Goal: Task Accomplishment & Management: Manage account settings

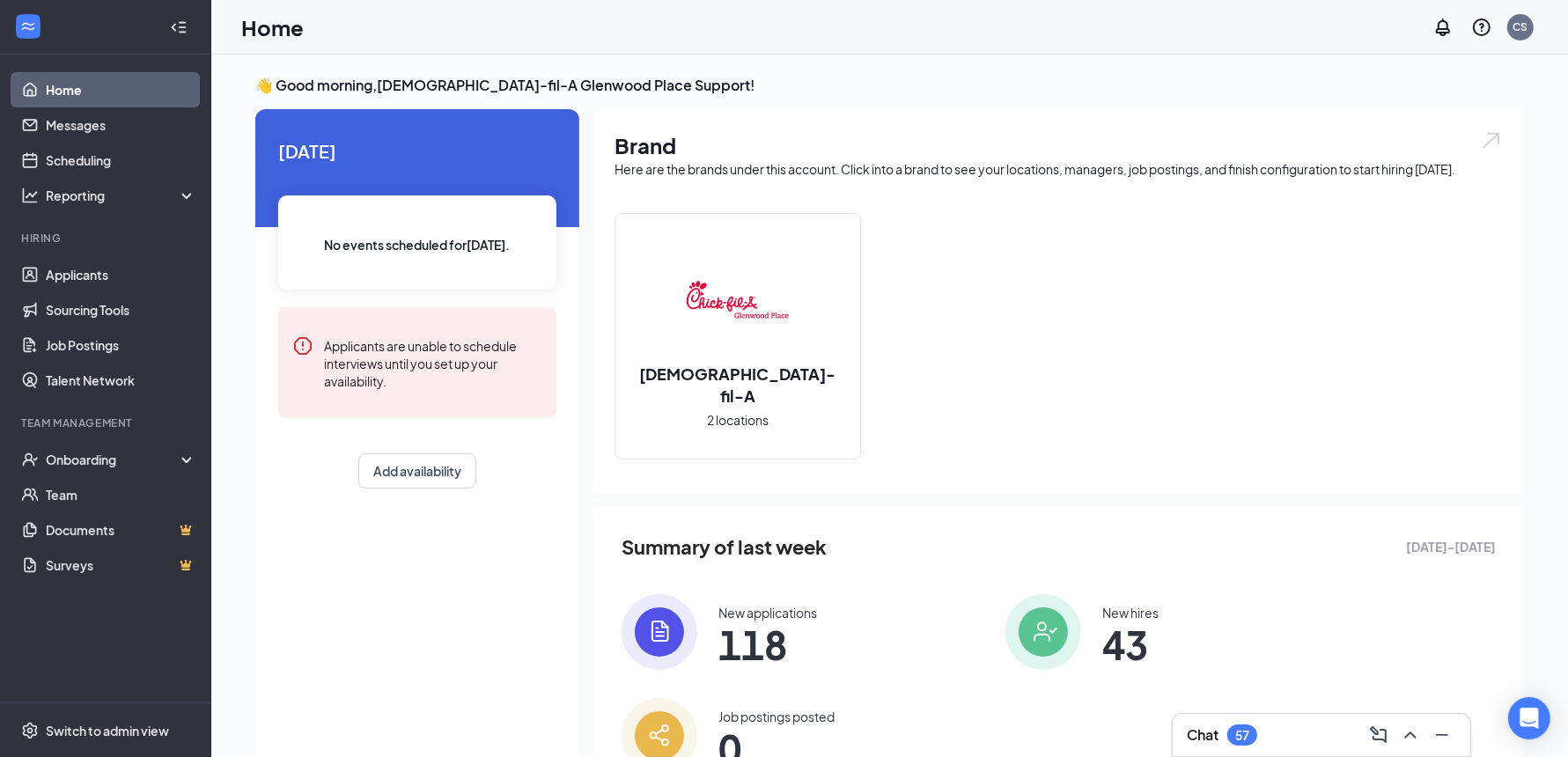
click at [773, 355] on img at bounding box center [737, 299] width 112 height 112
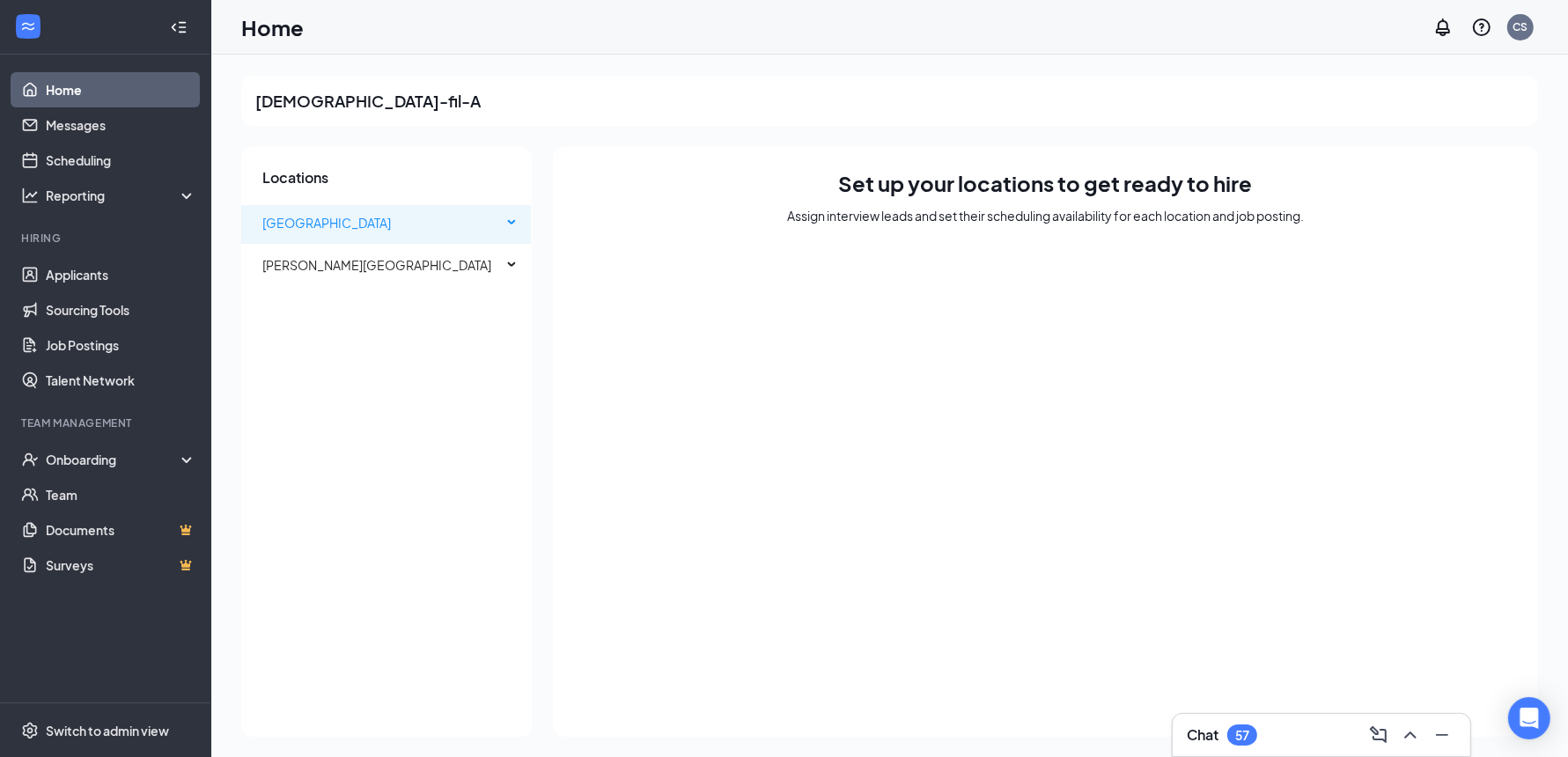
click at [356, 222] on span "Glenwood Place" at bounding box center [326, 222] width 129 height 16
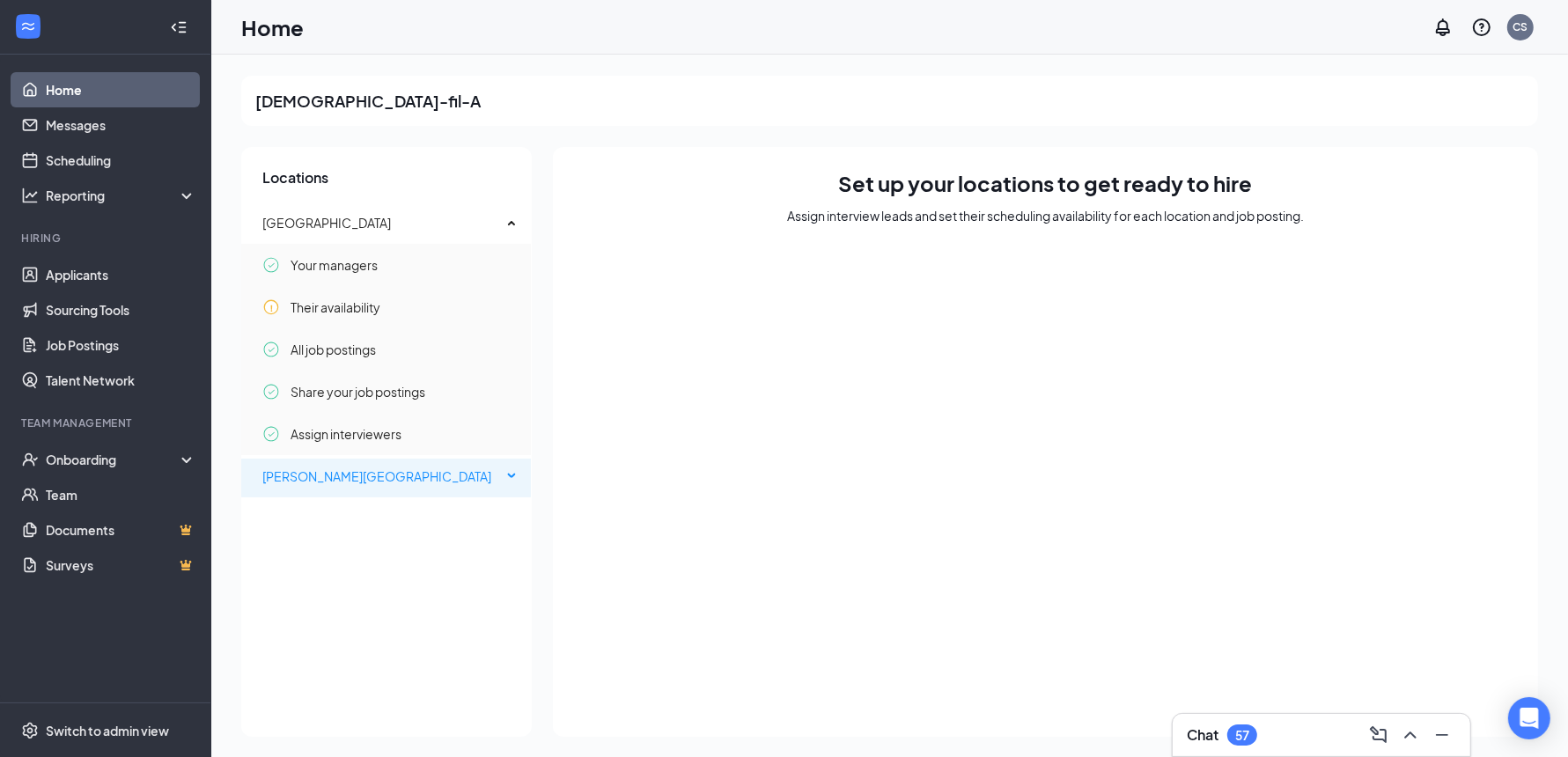
click at [321, 478] on span "Ponce & Boulevard" at bounding box center [376, 476] width 229 height 16
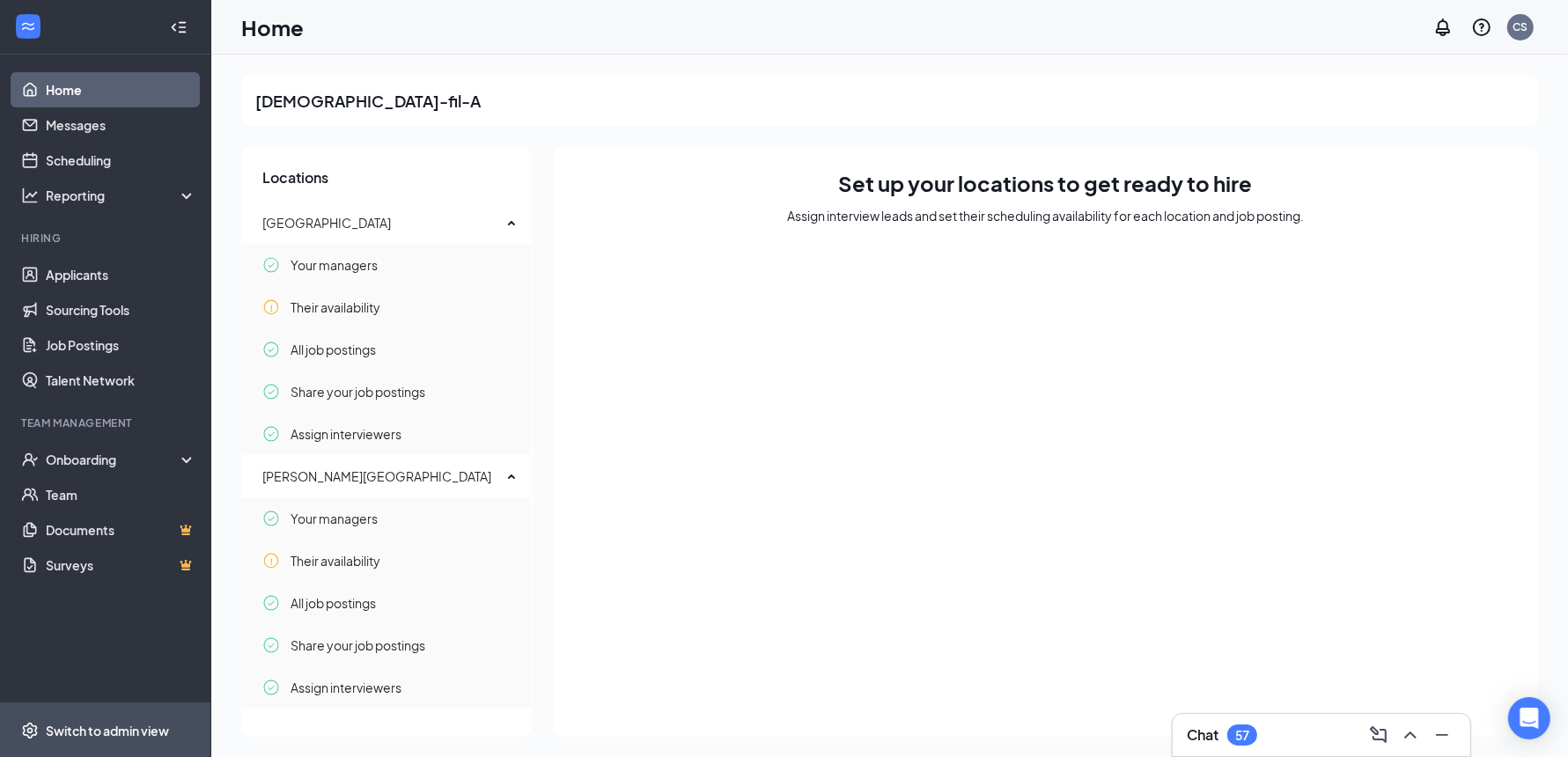
click at [123, 732] on div "Switch to admin view" at bounding box center [107, 730] width 123 height 17
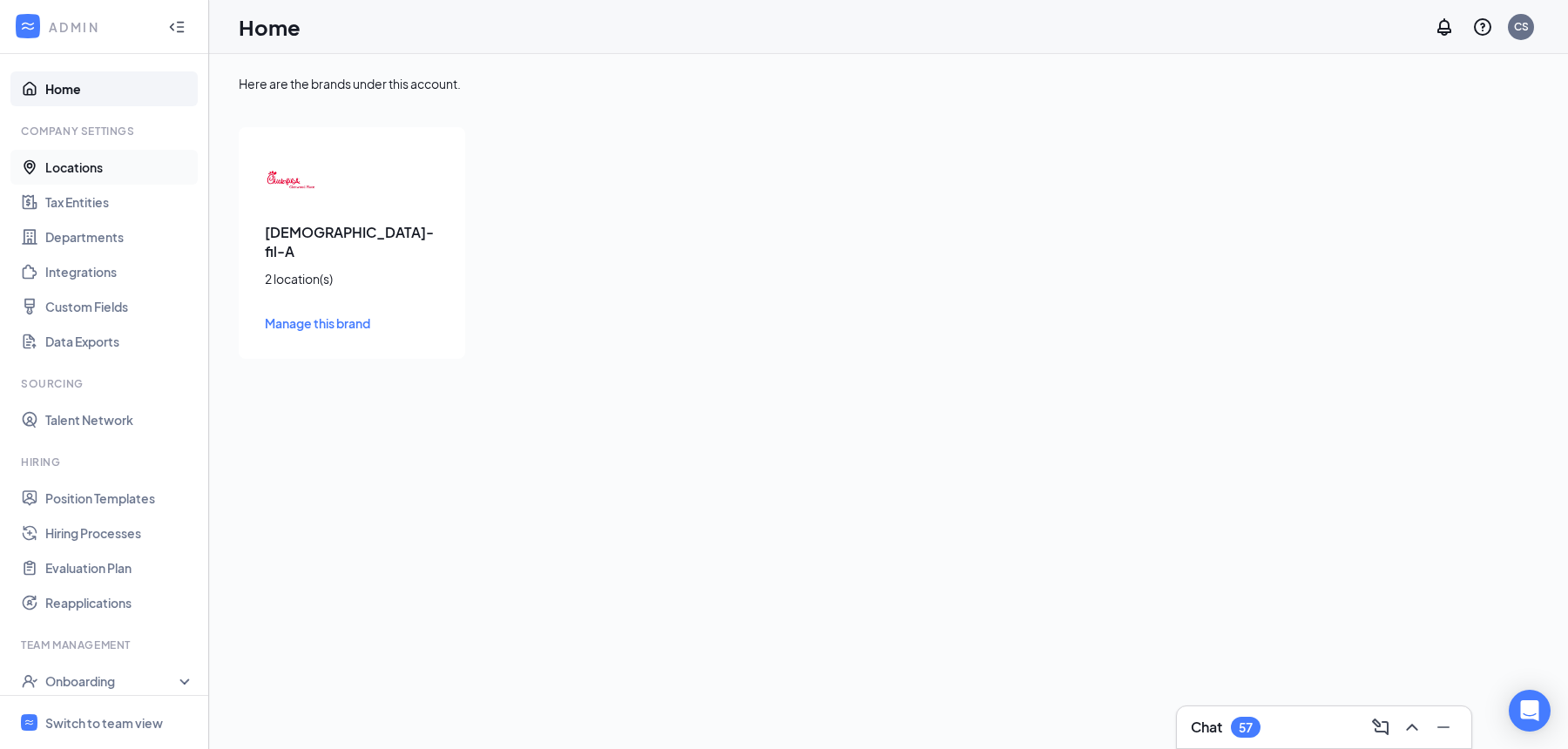
click at [80, 164] on link "Locations" at bounding box center [119, 167] width 149 height 35
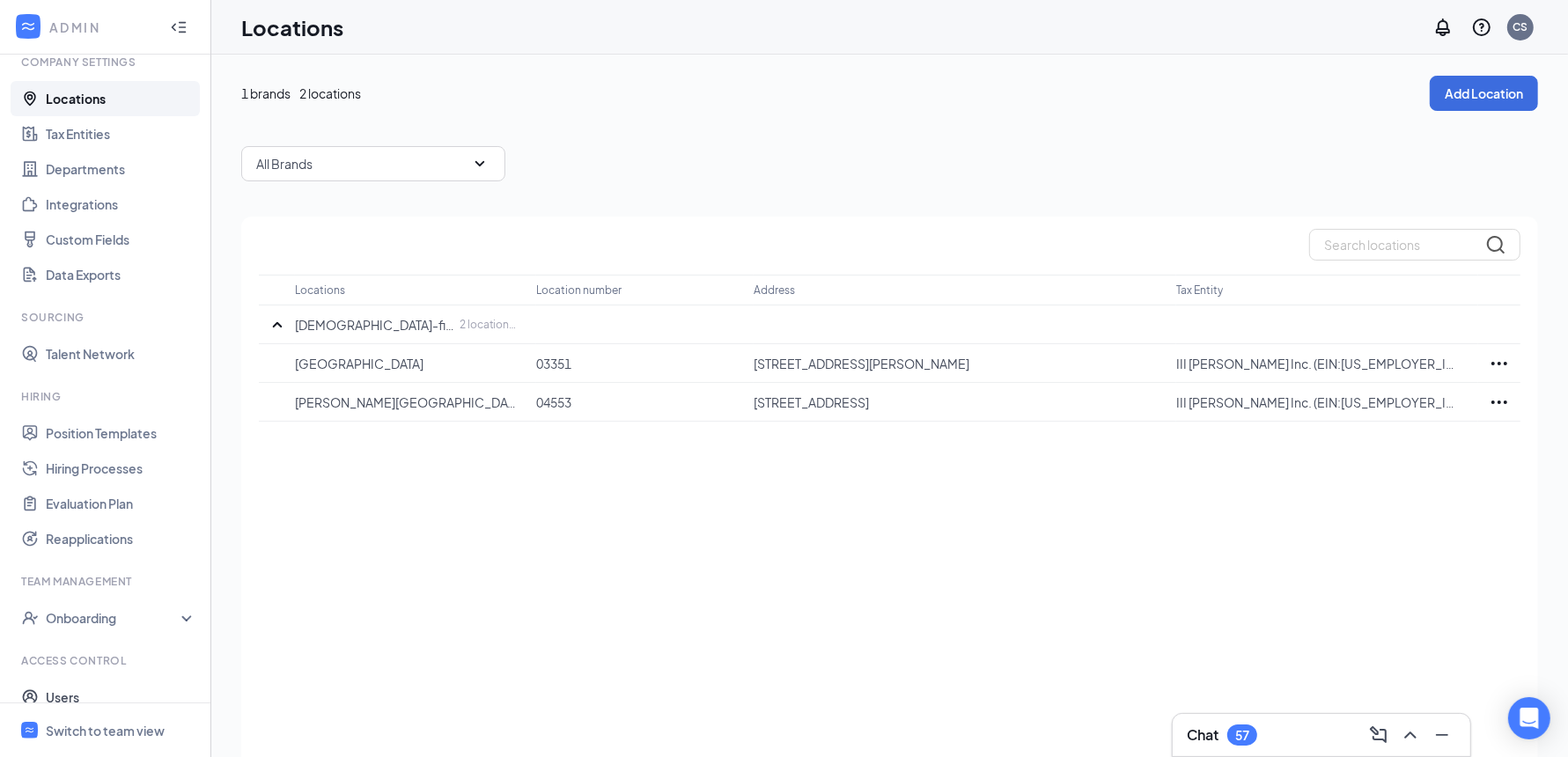
scroll to position [124, 0]
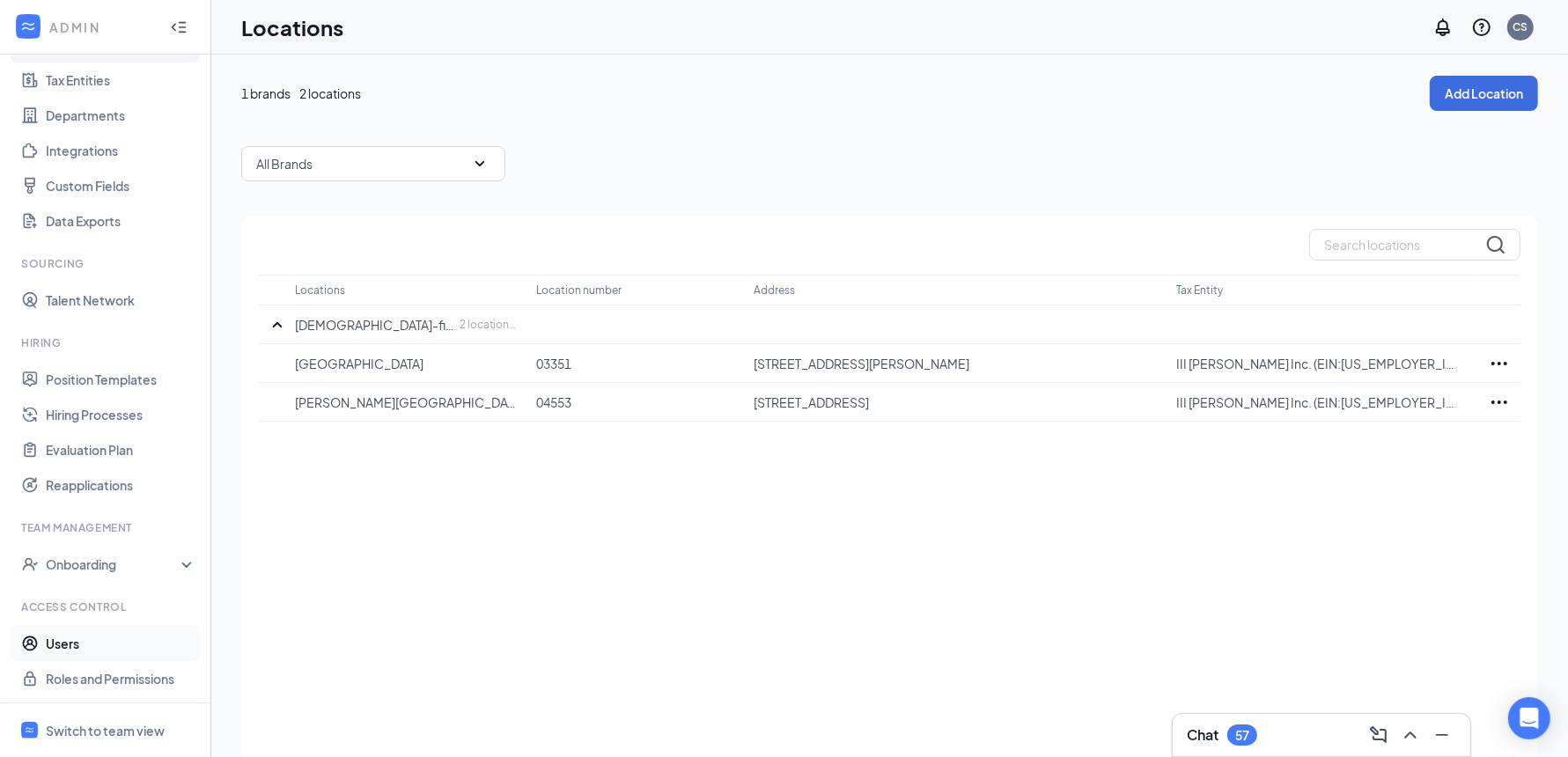
click at [80, 640] on link "Users" at bounding box center [121, 643] width 151 height 36
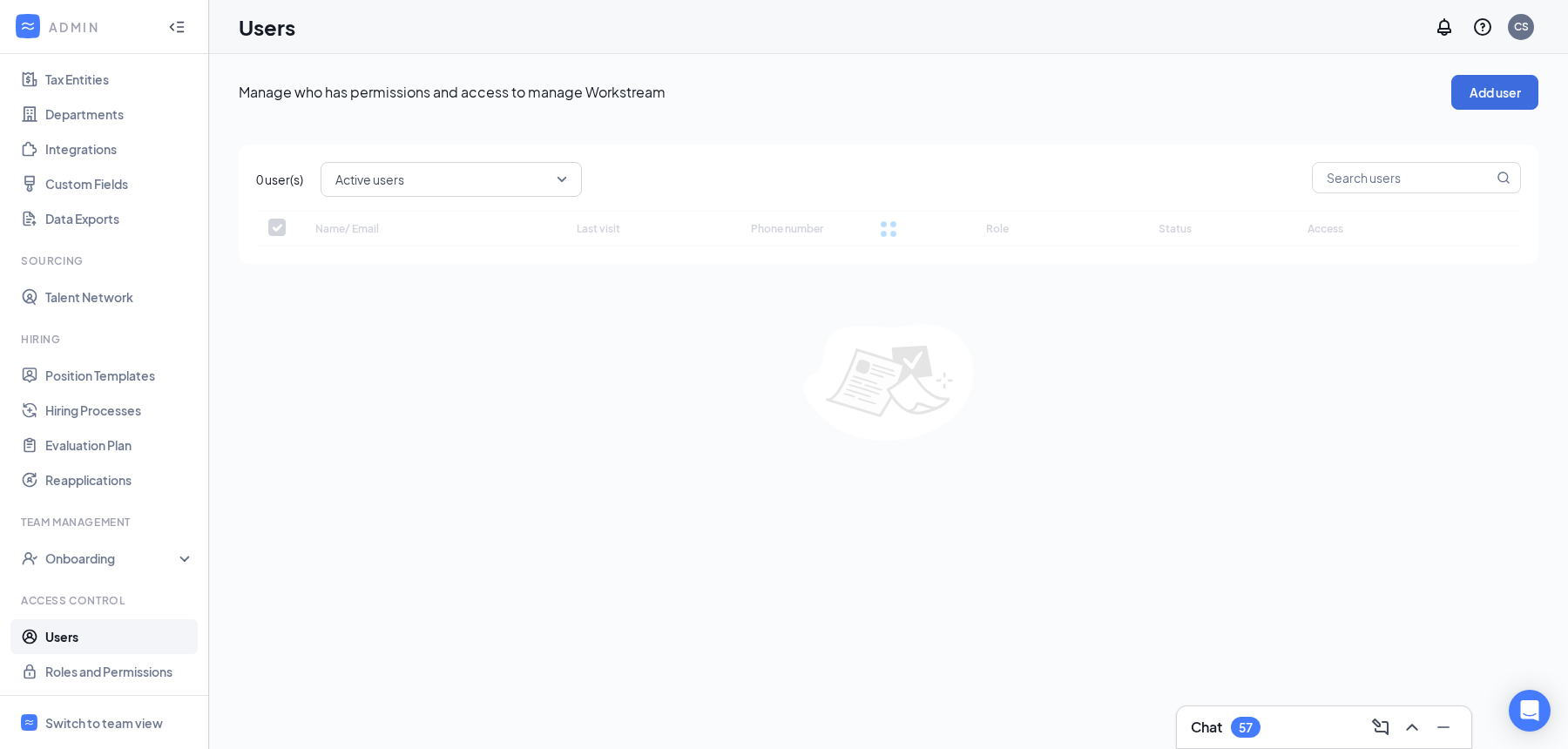
checkbox input "false"
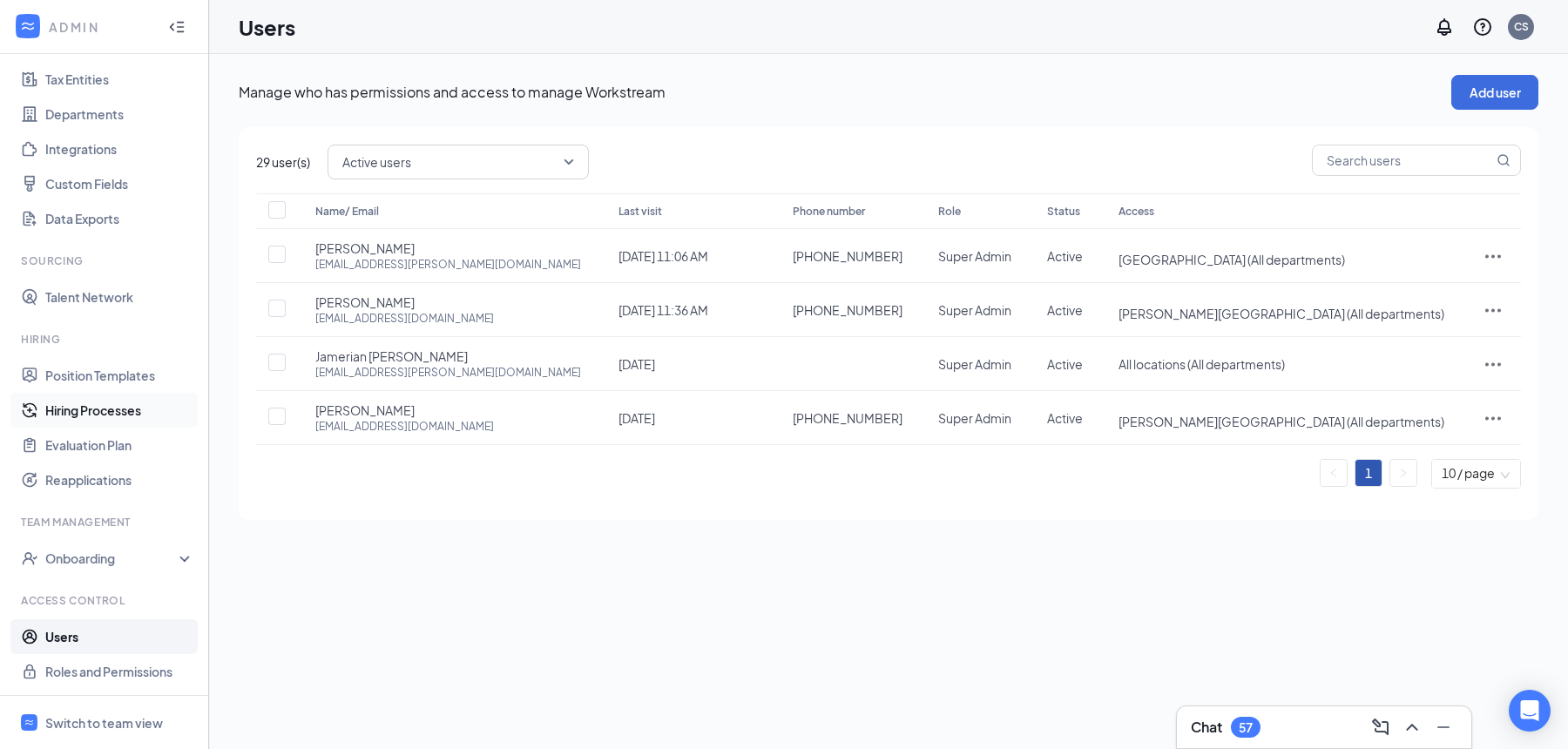
click at [71, 412] on link "Hiring Processes" at bounding box center [119, 410] width 149 height 35
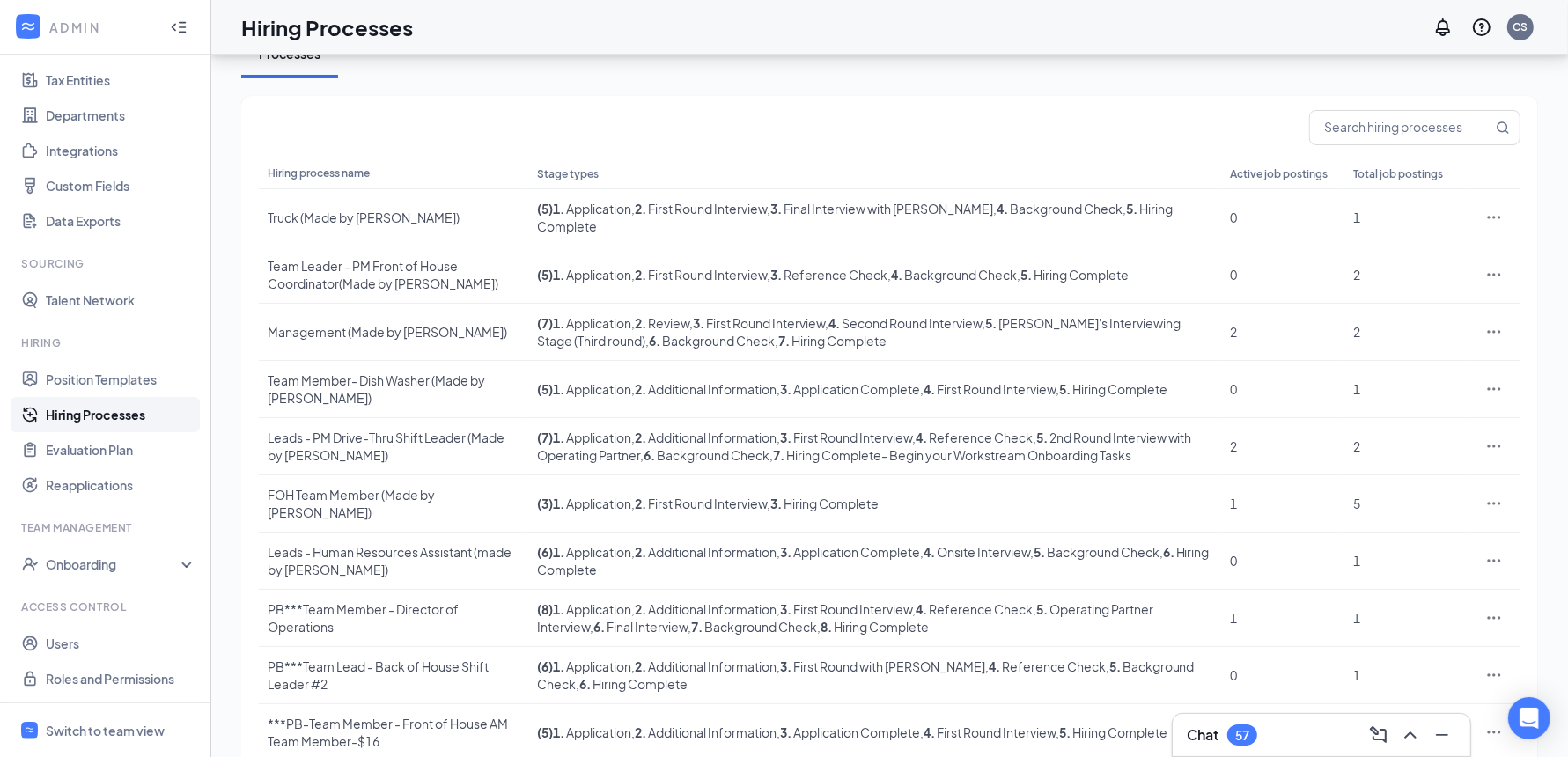
scroll to position [137, 0]
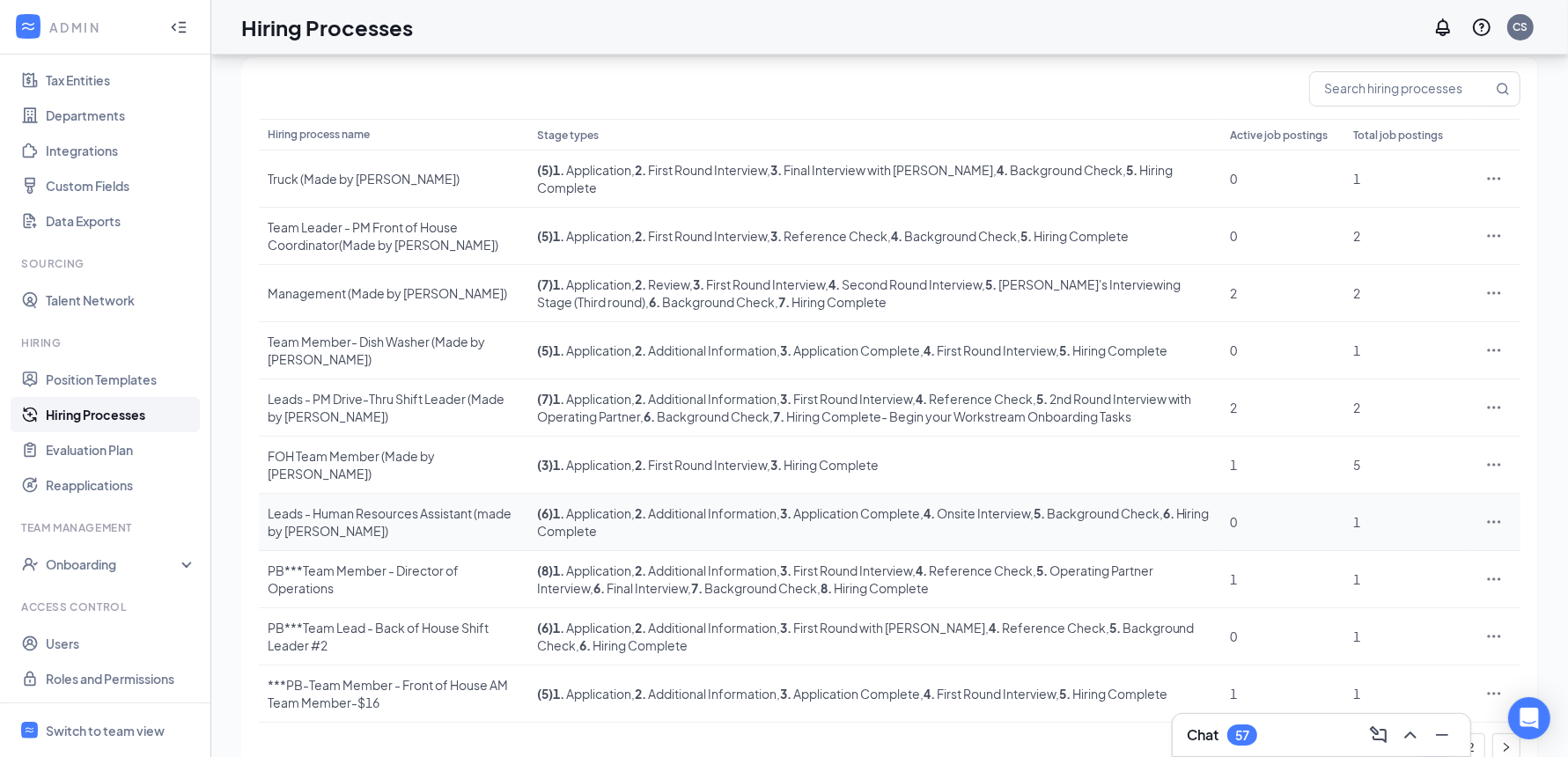
click at [1492, 513] on icon "Ellipses" at bounding box center [1493, 521] width 17 height 17
click at [1365, 523] on span "Edit" at bounding box center [1414, 520] width 152 height 19
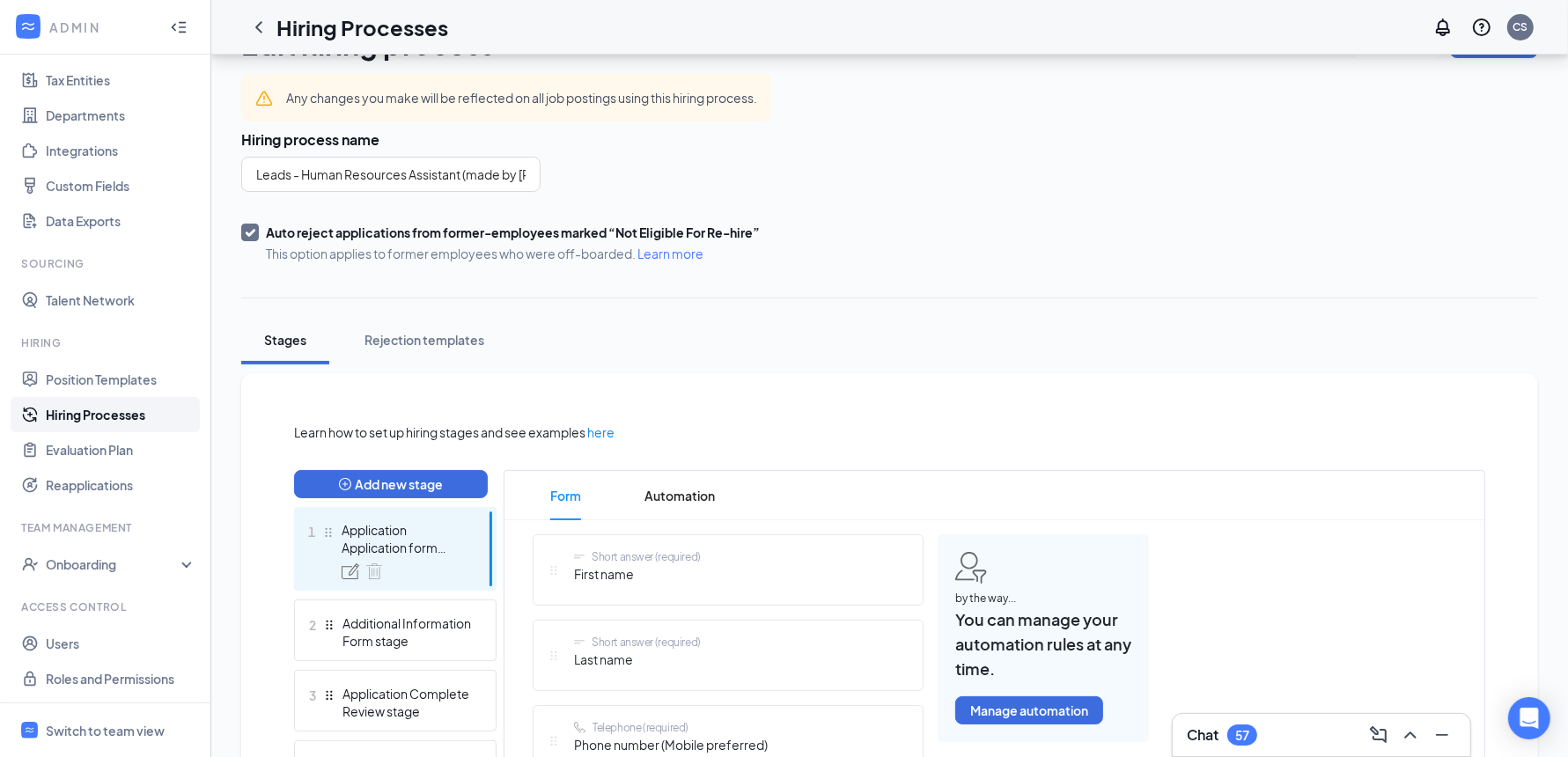
scroll to position [52, 0]
click at [942, 322] on div "Stages Rejection templates" at bounding box center [889, 341] width 1297 height 48
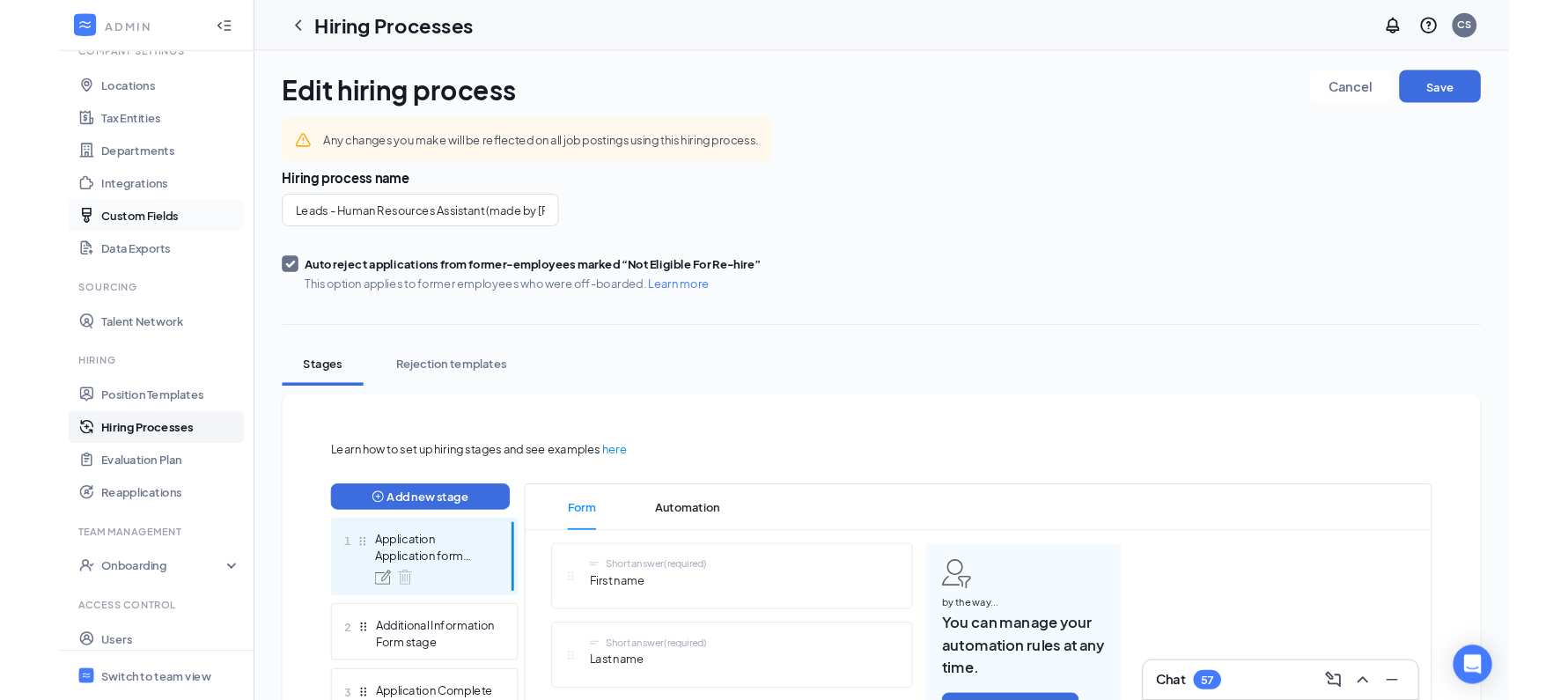
scroll to position [0, 0]
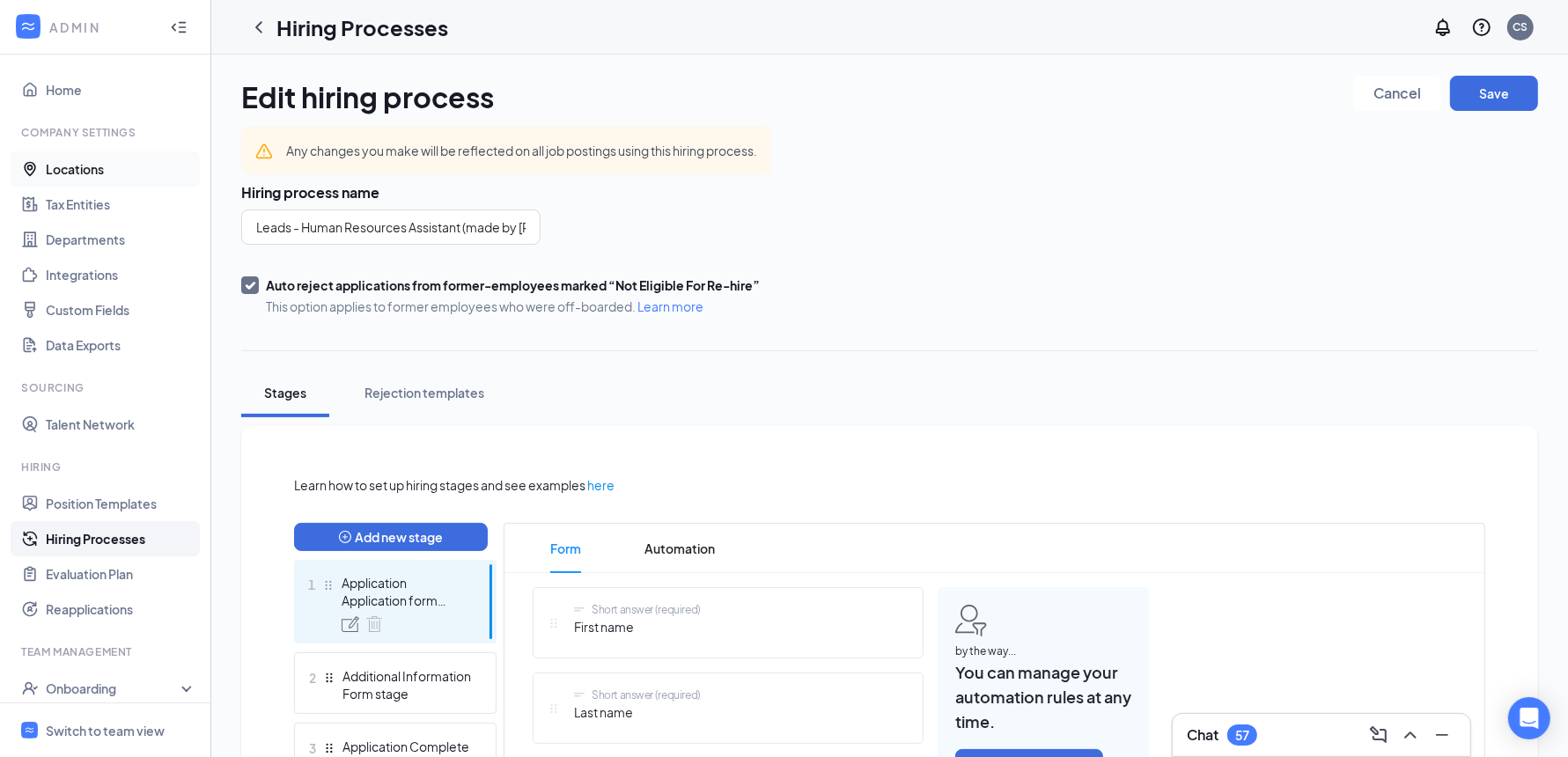
click at [87, 170] on link "Locations" at bounding box center [121, 169] width 151 height 36
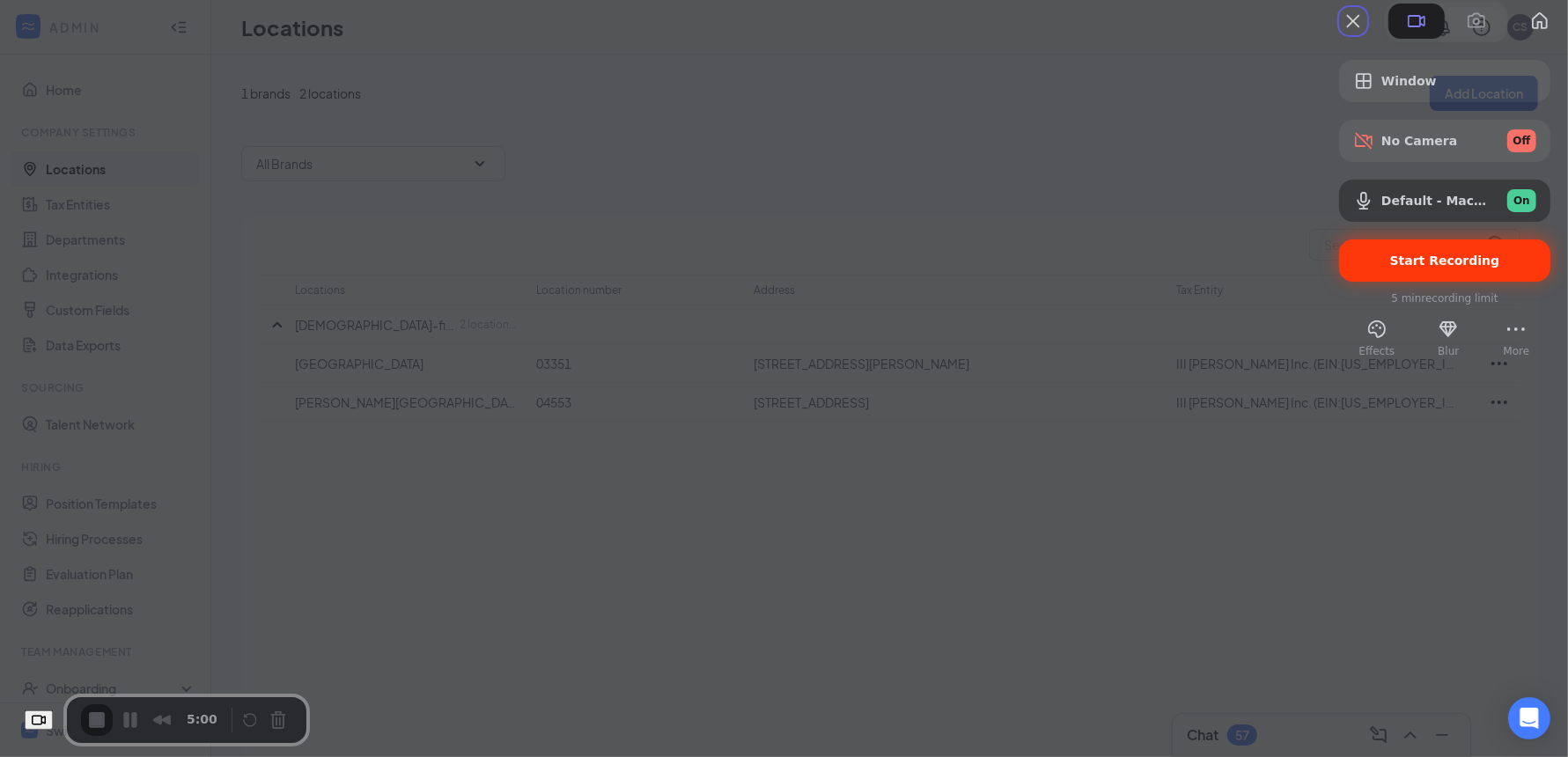
click at [1415, 268] on span "Start Recording" at bounding box center [1445, 260] width 110 height 14
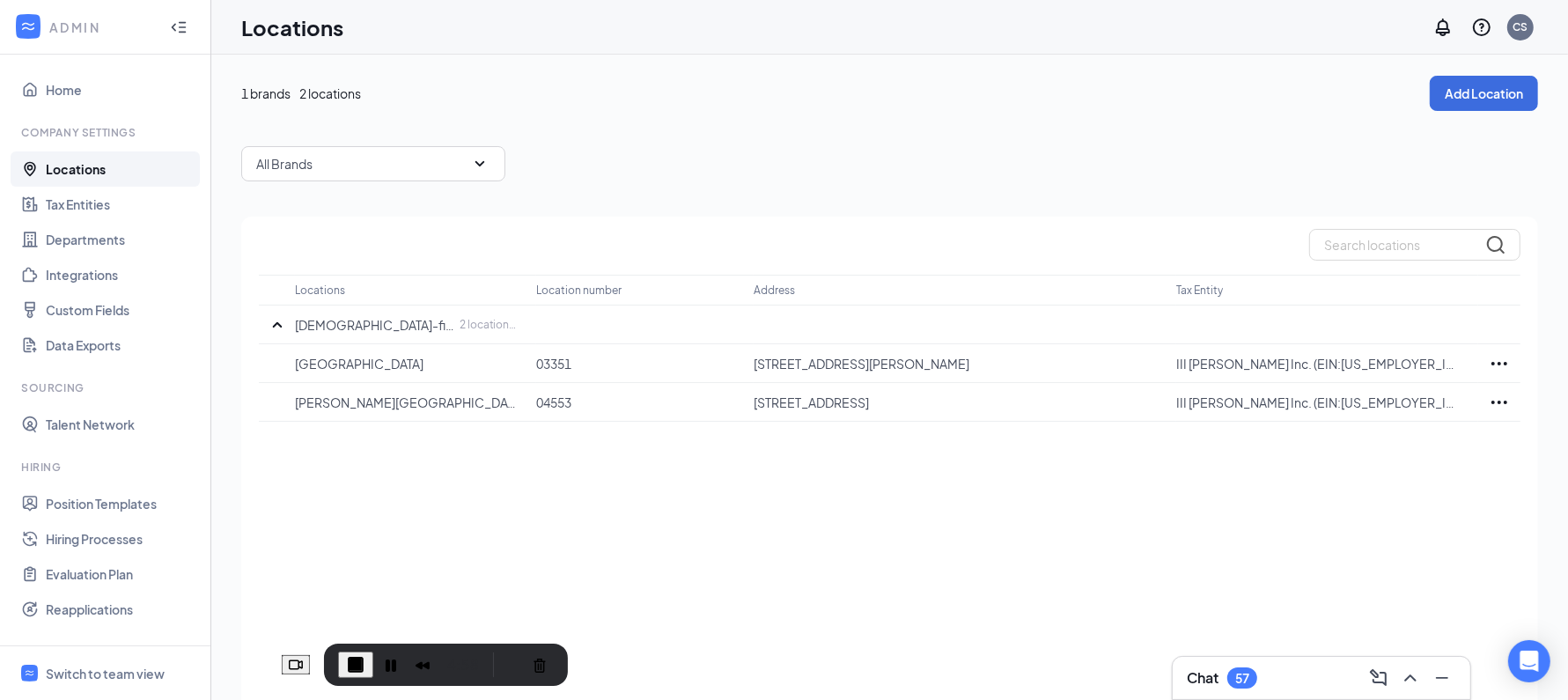
drag, startPoint x: 243, startPoint y: 646, endPoint x: 505, endPoint y: 647, distance: 262.0
click at [505, 651] on div "4:58" at bounding box center [446, 664] width 216 height 28
click at [80, 542] on link "Hiring Processes" at bounding box center [121, 539] width 151 height 36
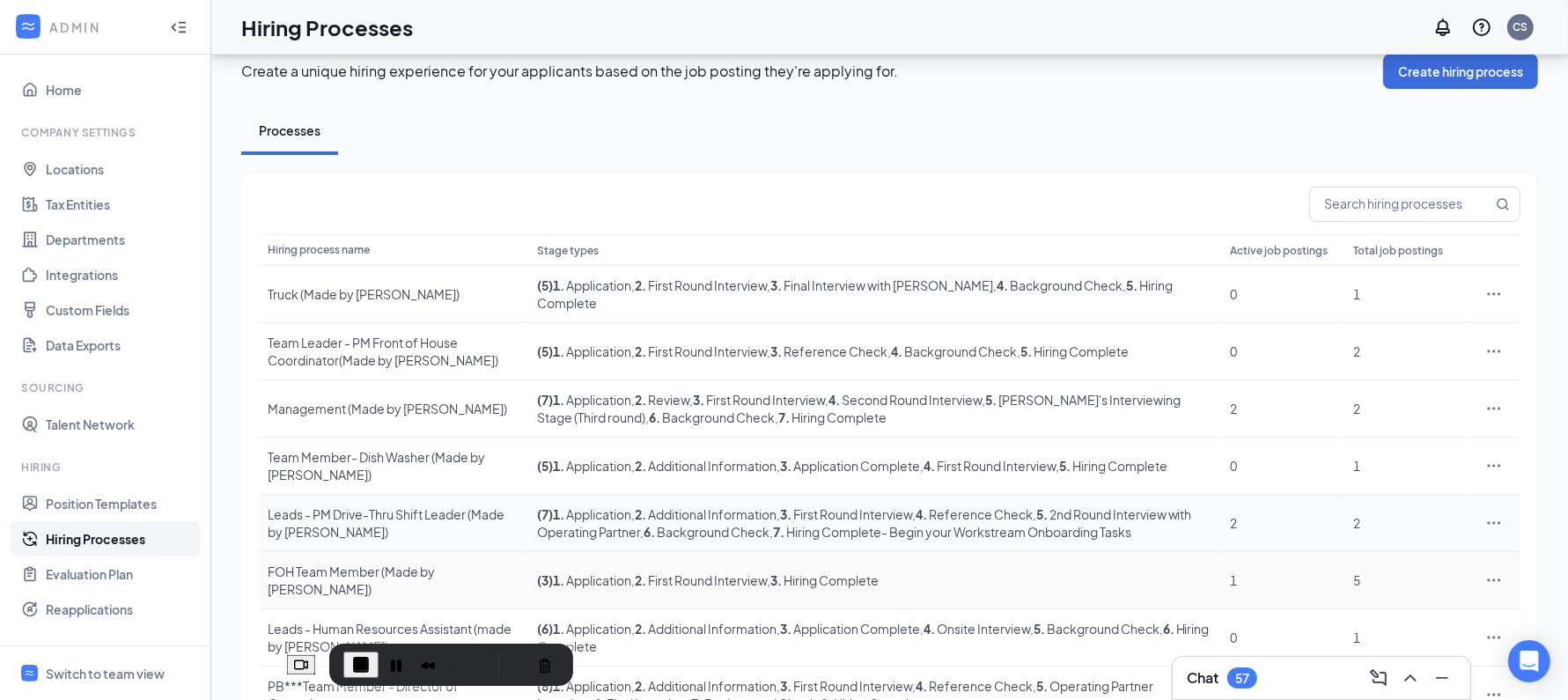
scroll to position [195, 0]
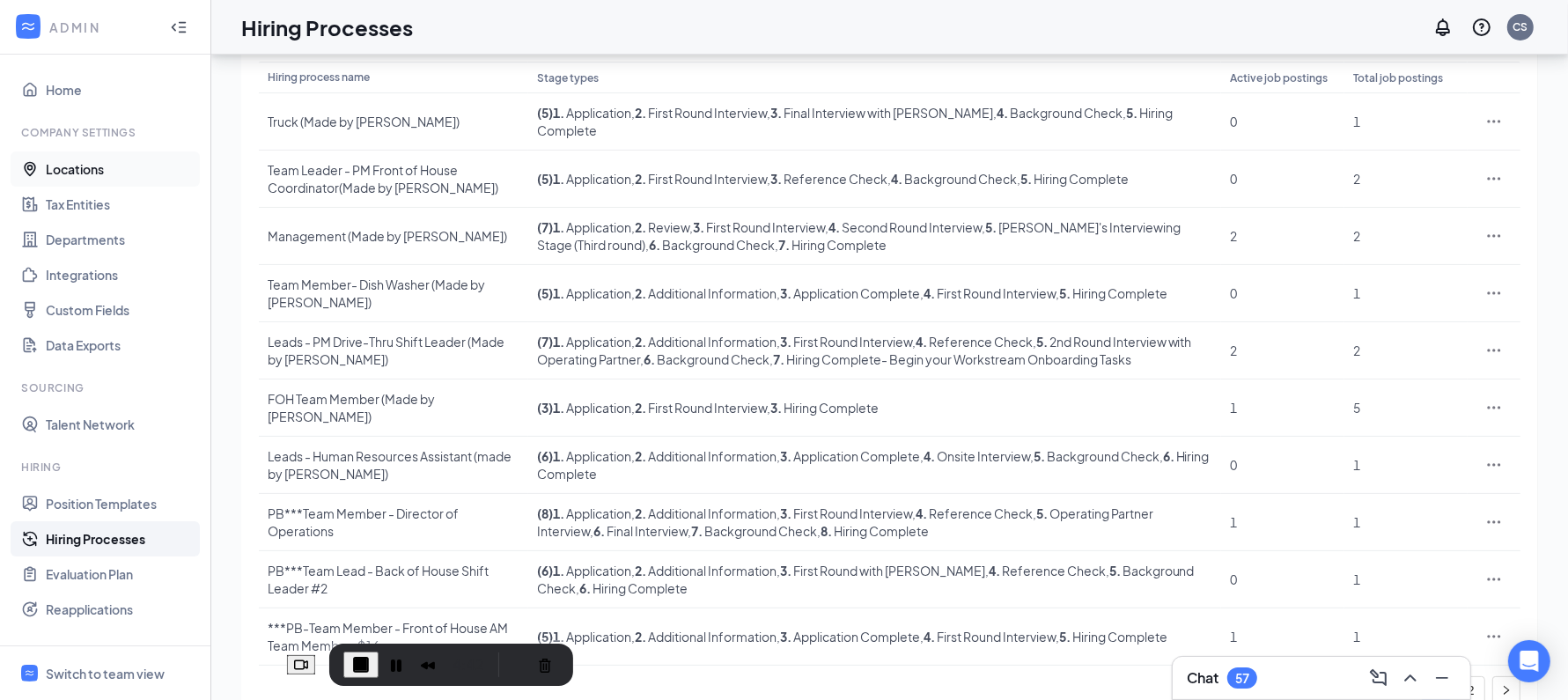
click at [65, 168] on link "Locations" at bounding box center [121, 169] width 151 height 36
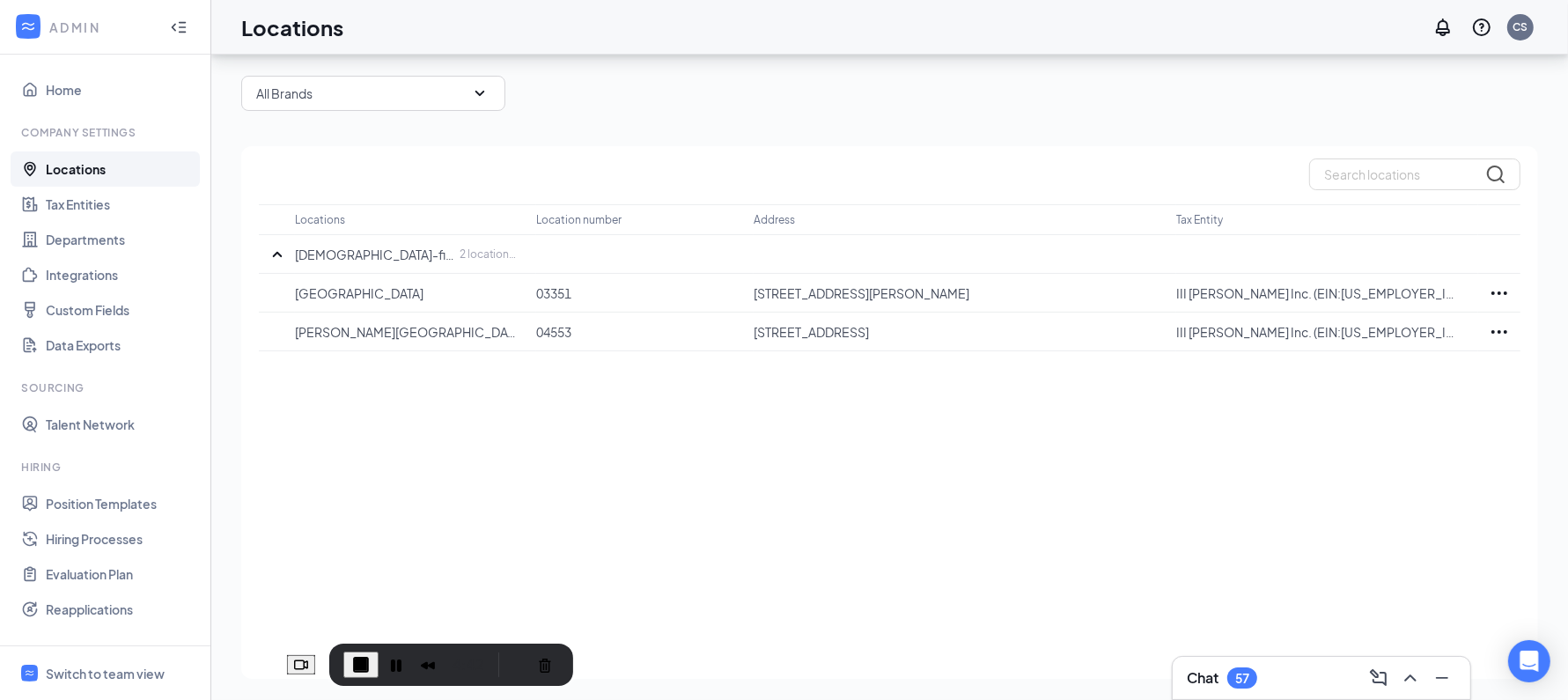
scroll to position [69, 0]
click at [79, 540] on link "Hiring Processes" at bounding box center [121, 539] width 151 height 36
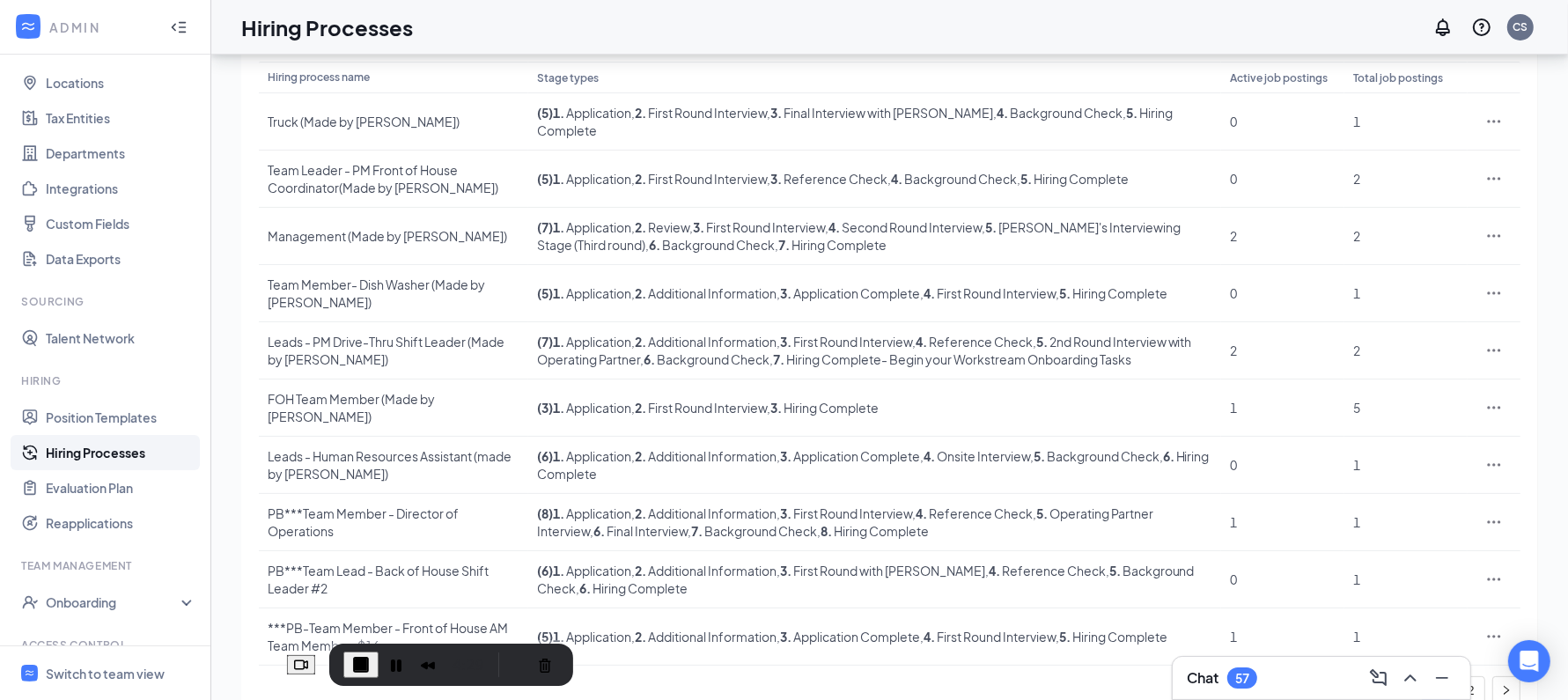
scroll to position [182, 0]
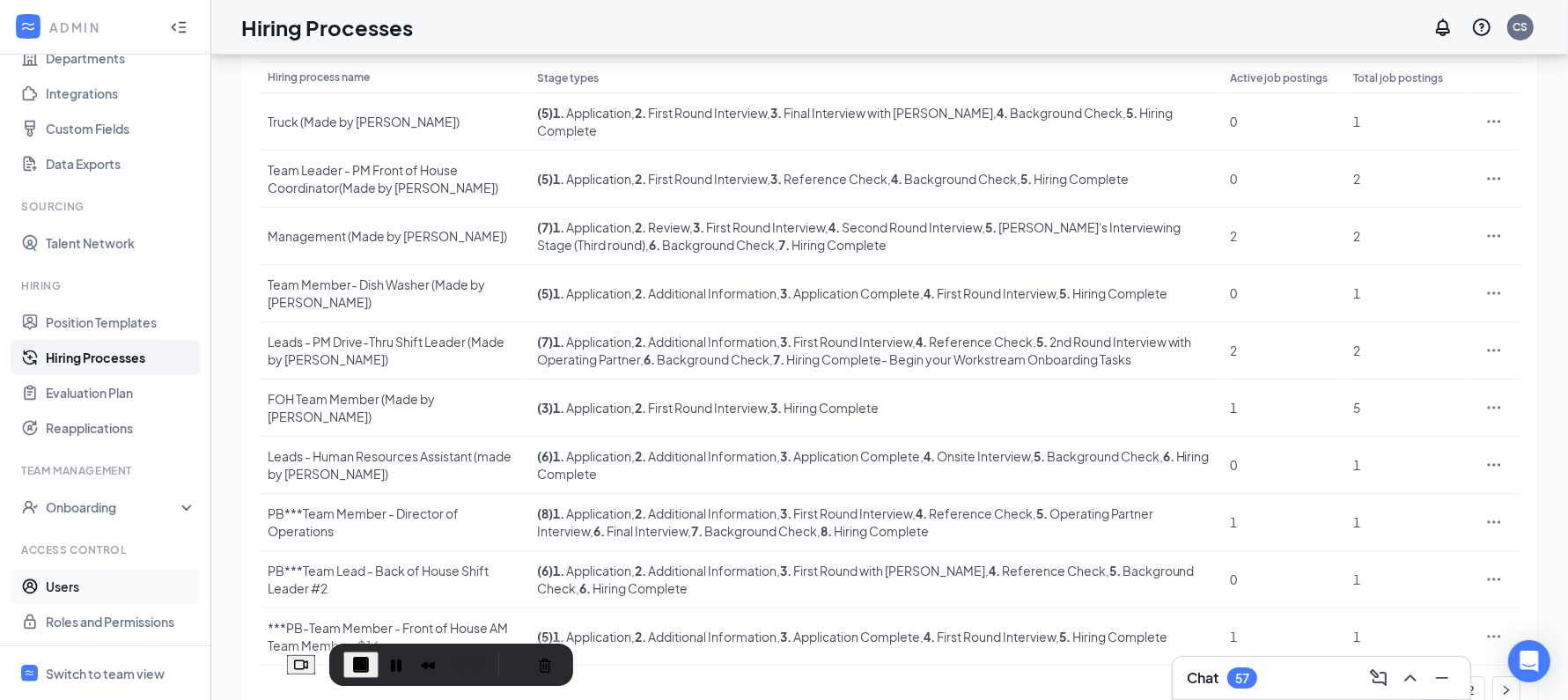
click at [95, 586] on link "Users" at bounding box center [121, 587] width 151 height 36
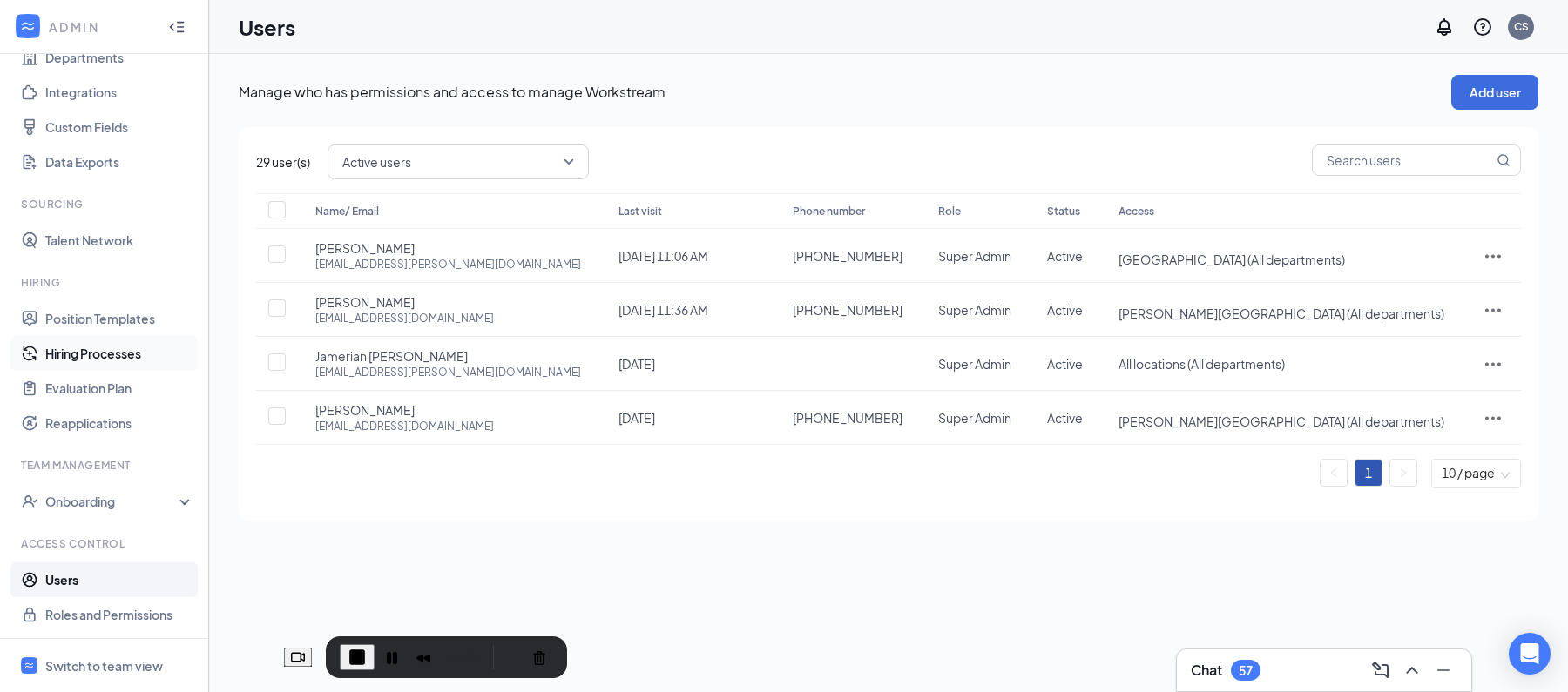
click at [90, 354] on link "Hiring Processes" at bounding box center [119, 353] width 149 height 35
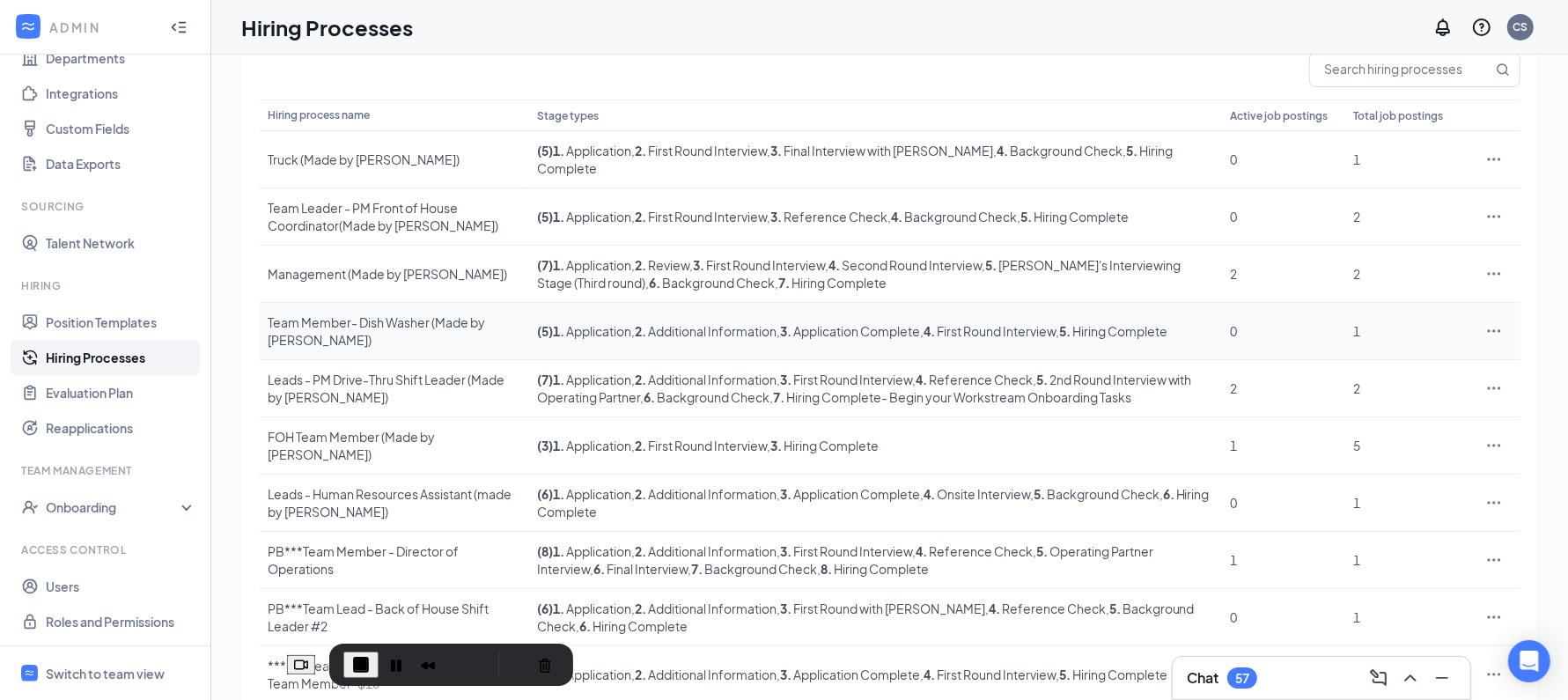
scroll to position [195, 0]
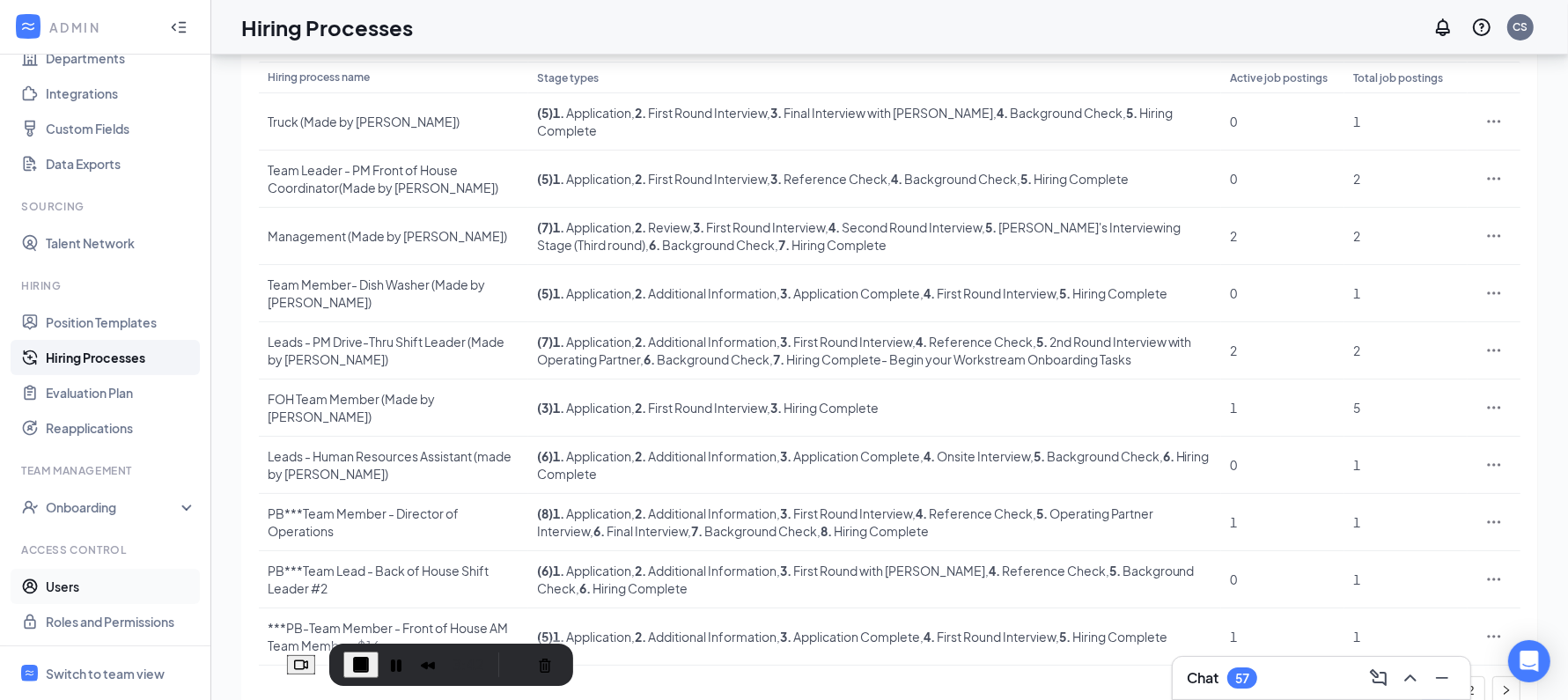
click at [80, 591] on link "Users" at bounding box center [121, 587] width 151 height 36
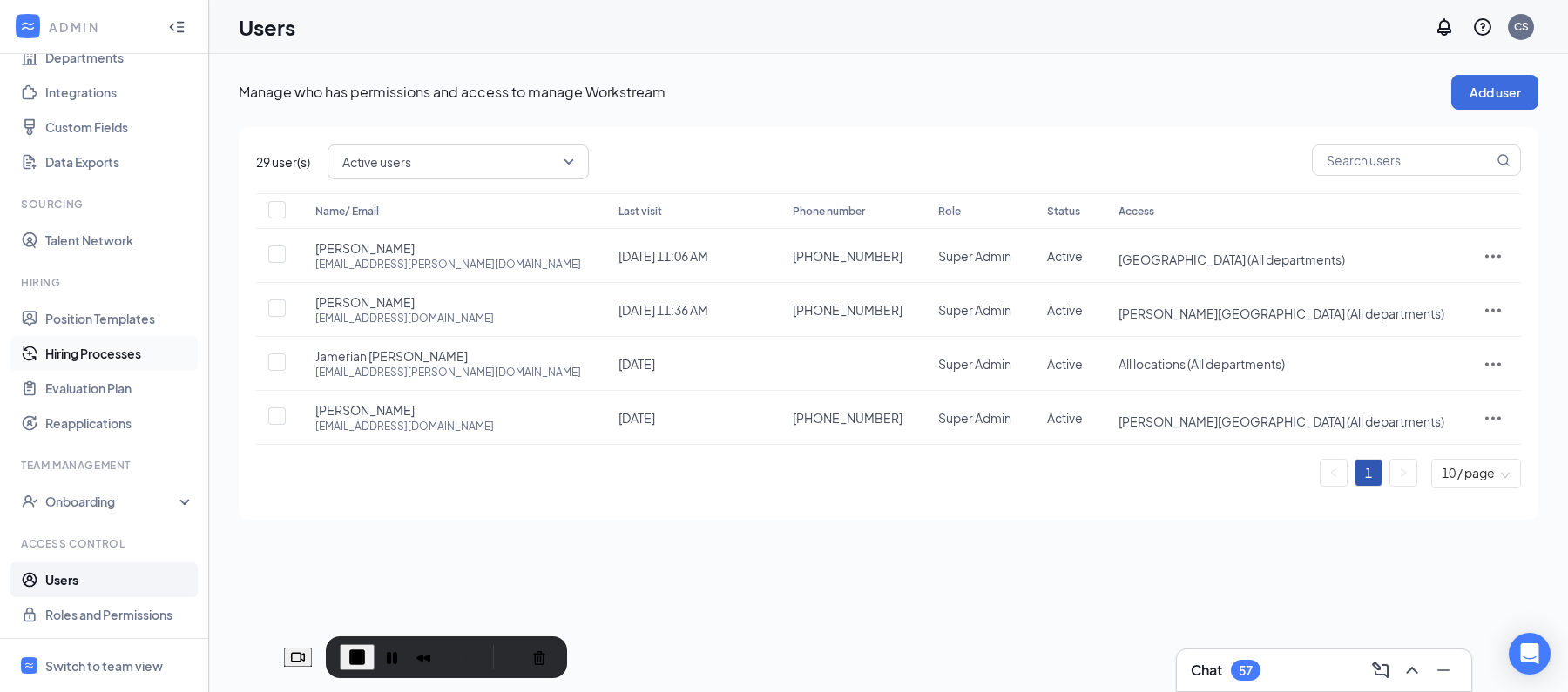
click at [77, 351] on link "Hiring Processes" at bounding box center [119, 353] width 149 height 35
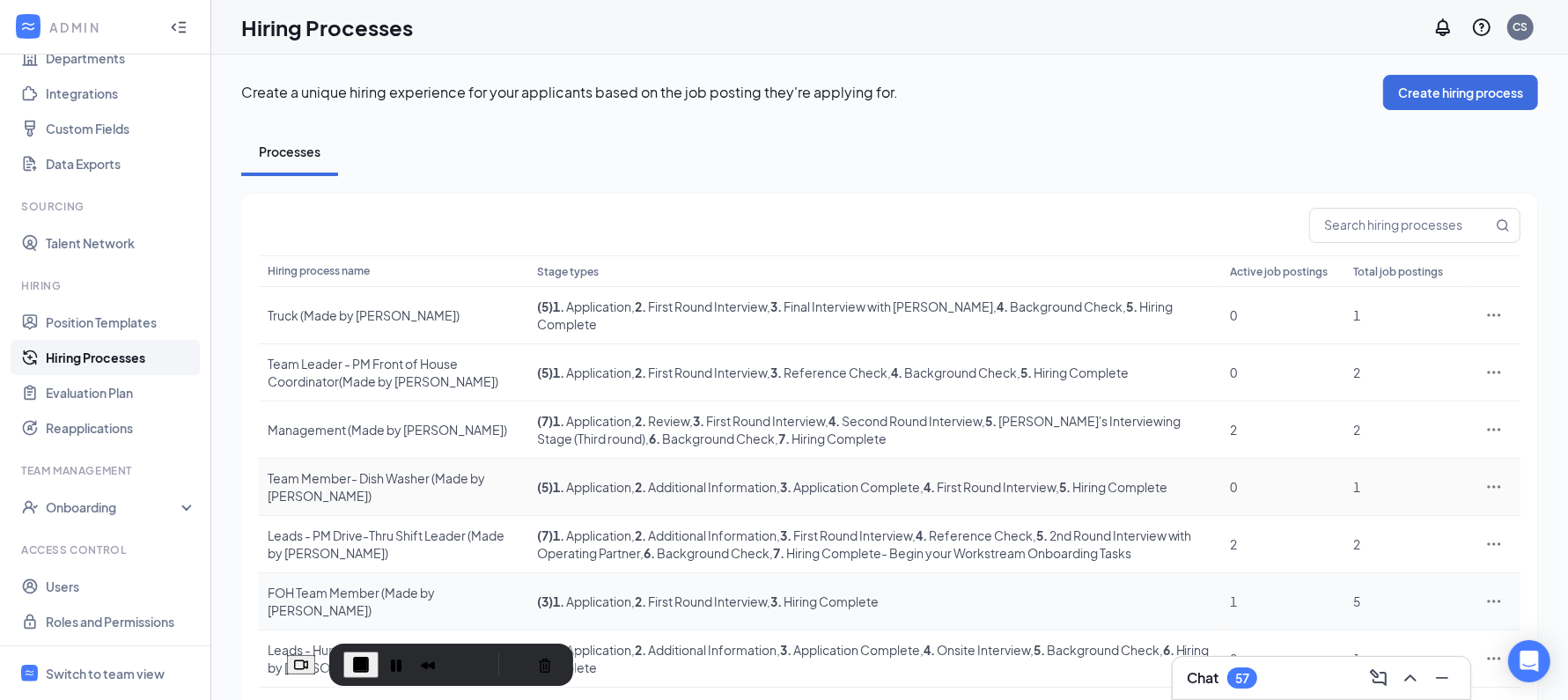
scroll to position [195, 0]
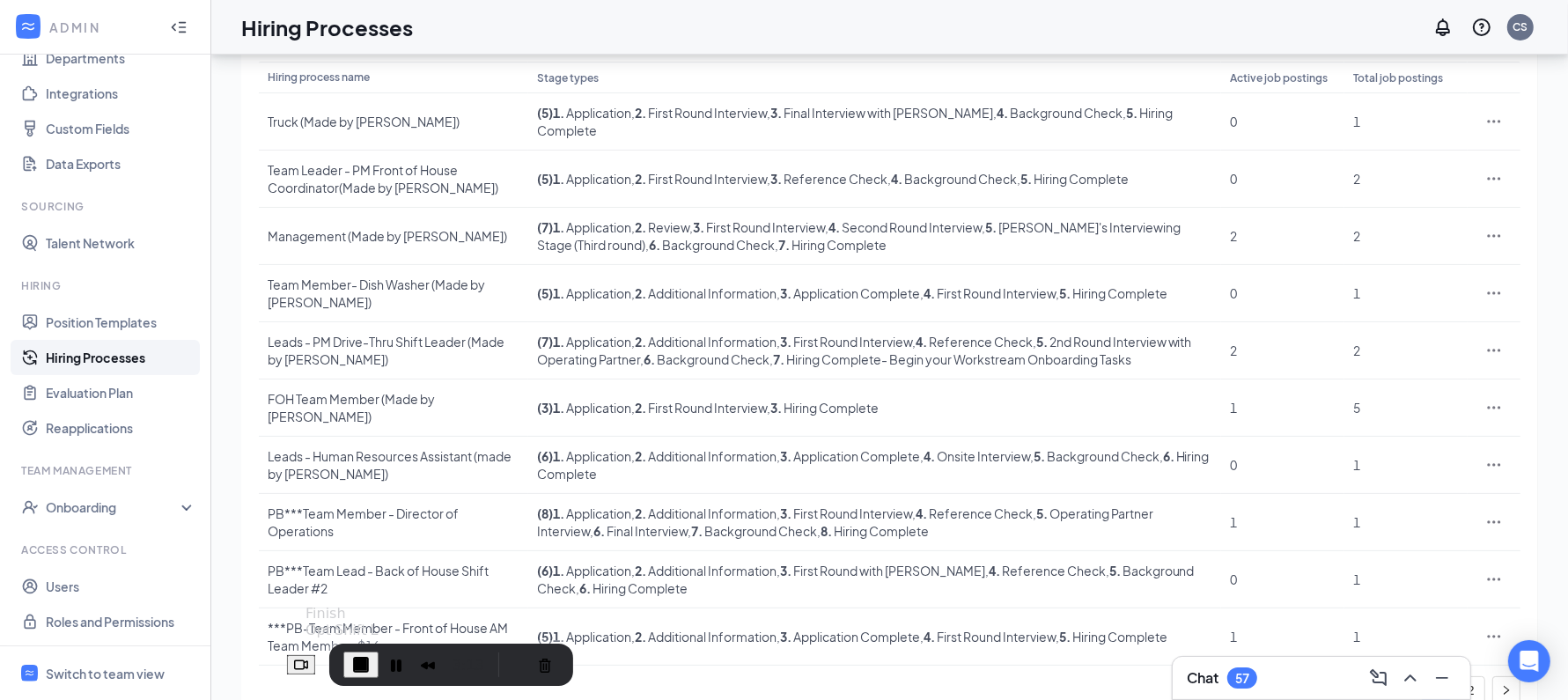
click at [372, 666] on span "End Recording" at bounding box center [361, 664] width 21 height 21
